Goal: Task Accomplishment & Management: Use online tool/utility

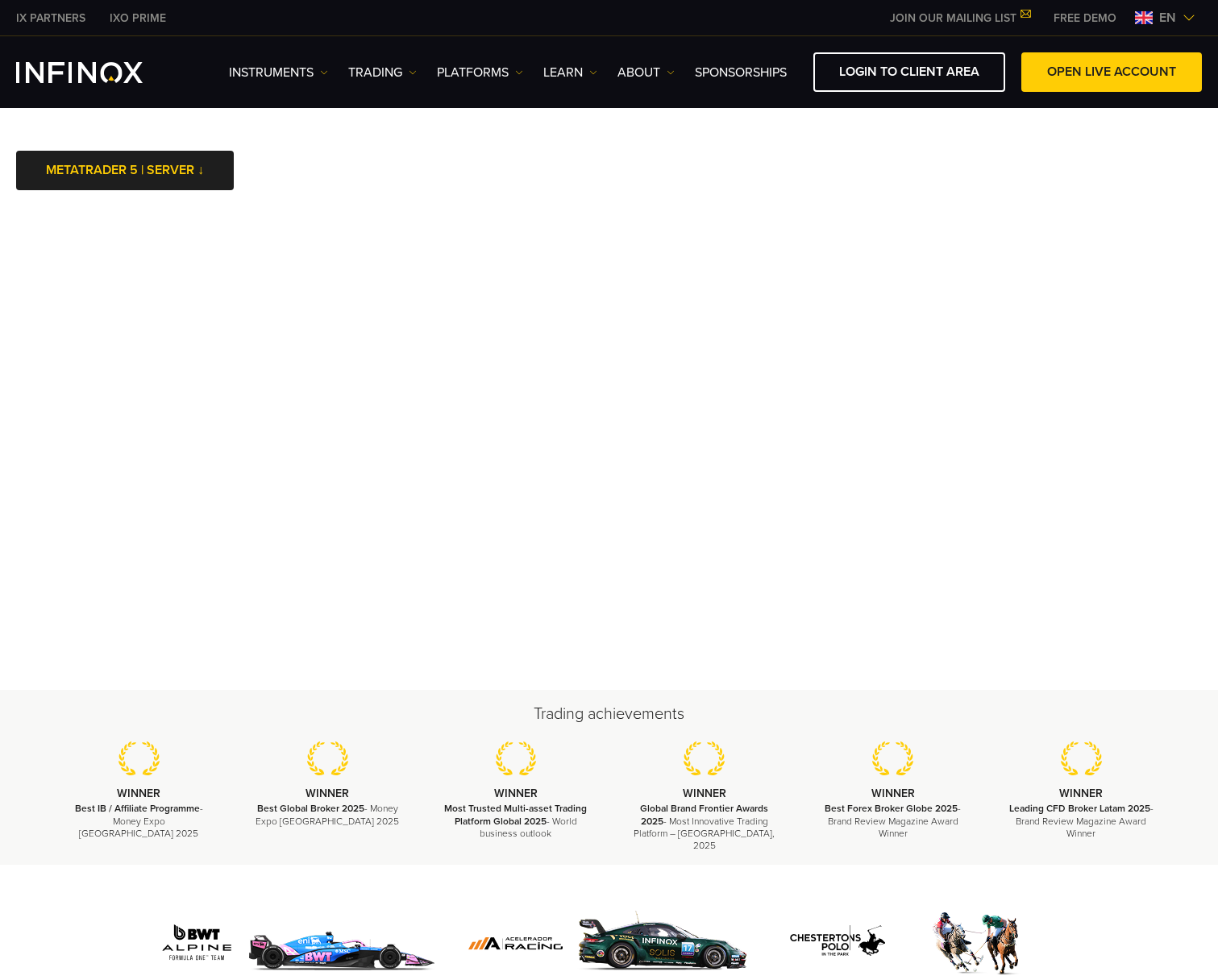
scroll to position [7, 0]
click at [416, 732] on div "Trading achievements WINNER Best IB / Affiliate Programme - Money Expo [GEOGRAP…" at bounding box center [609, 776] width 1161 height 149
click at [3, 890] on div at bounding box center [609, 922] width 1218 height 117
click at [33, 913] on div at bounding box center [609, 942] width 1161 height 77
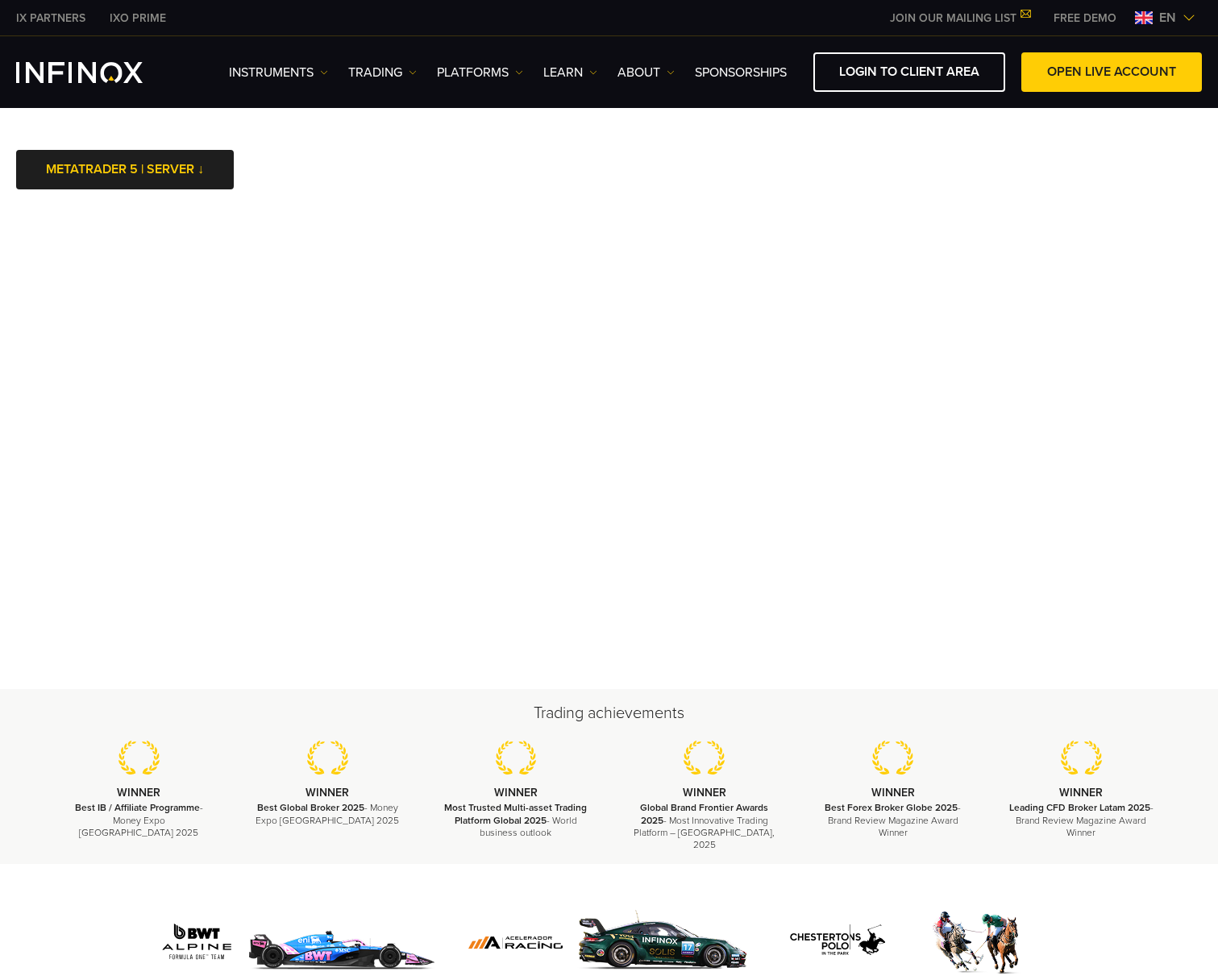
click at [18, 874] on div at bounding box center [609, 922] width 1218 height 117
click at [33, 890] on div at bounding box center [609, 922] width 1218 height 117
click at [33, 873] on div at bounding box center [609, 922] width 1218 height 117
click at [55, 891] on div at bounding box center [609, 922] width 1218 height 117
